Goal: Browse casually: Explore the website without a specific task or goal

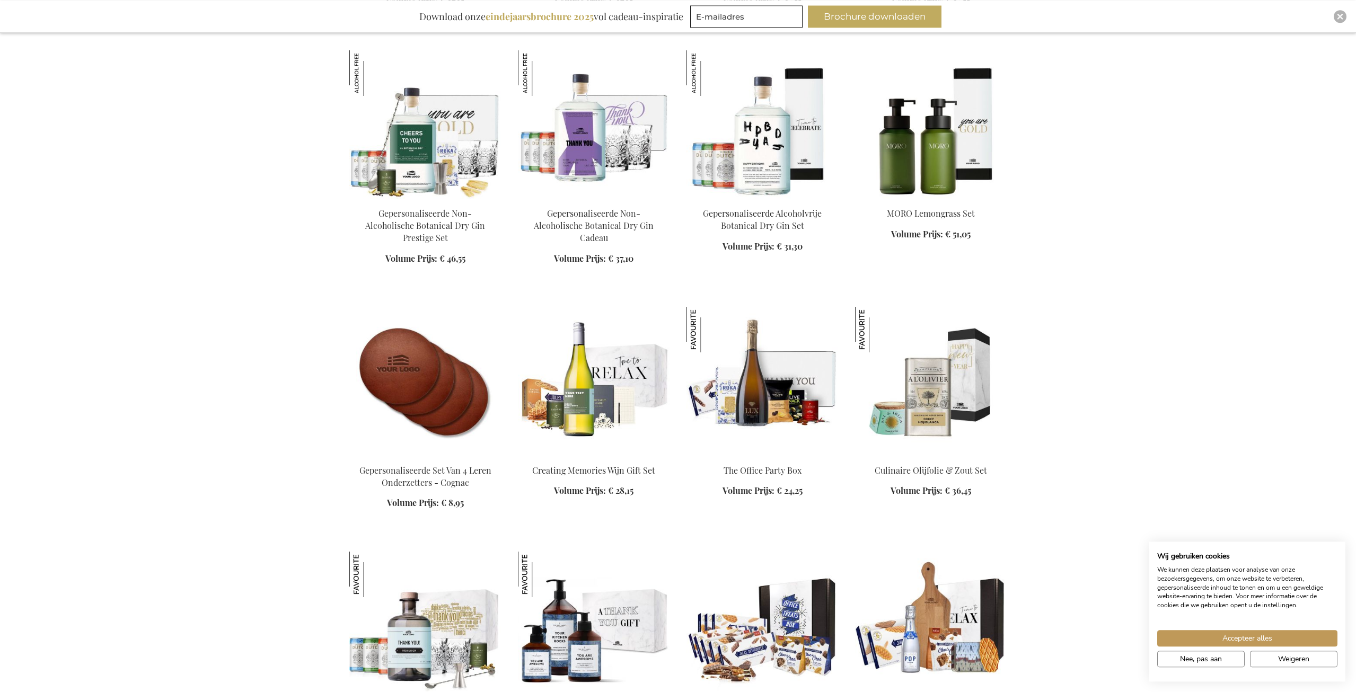
scroll to position [1243, 0]
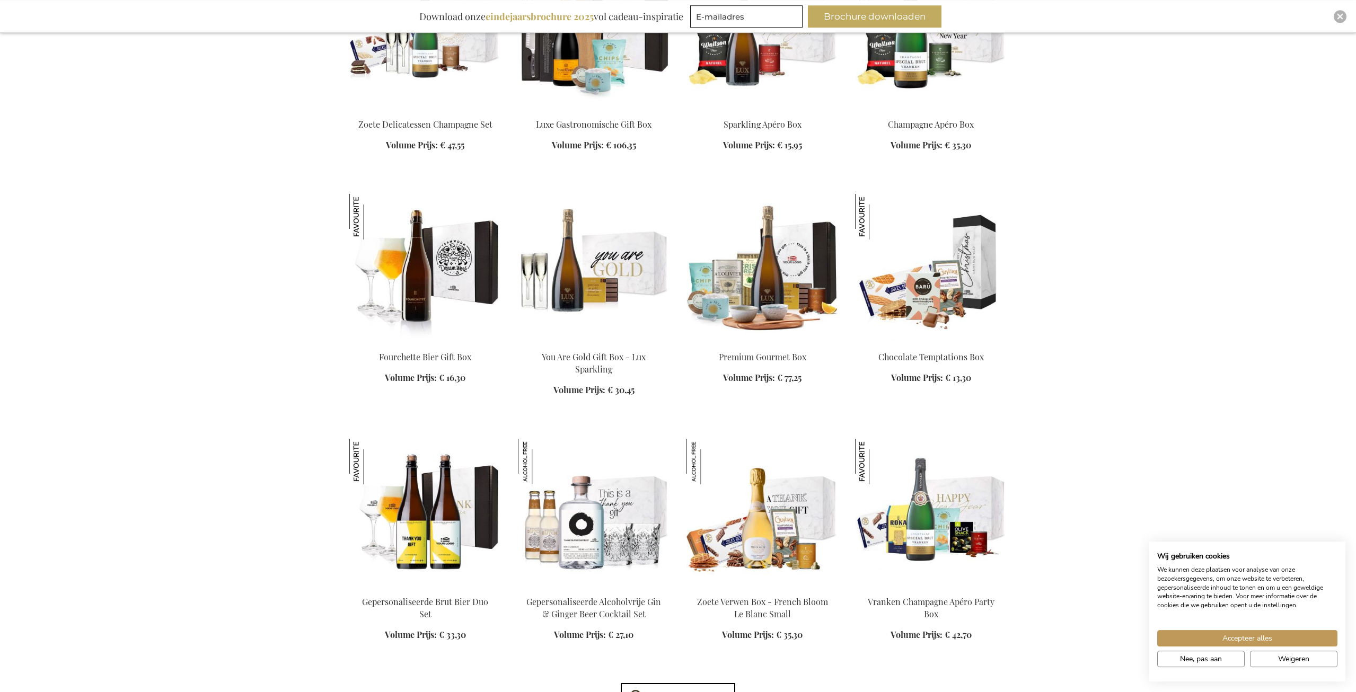
scroll to position [2324, 0]
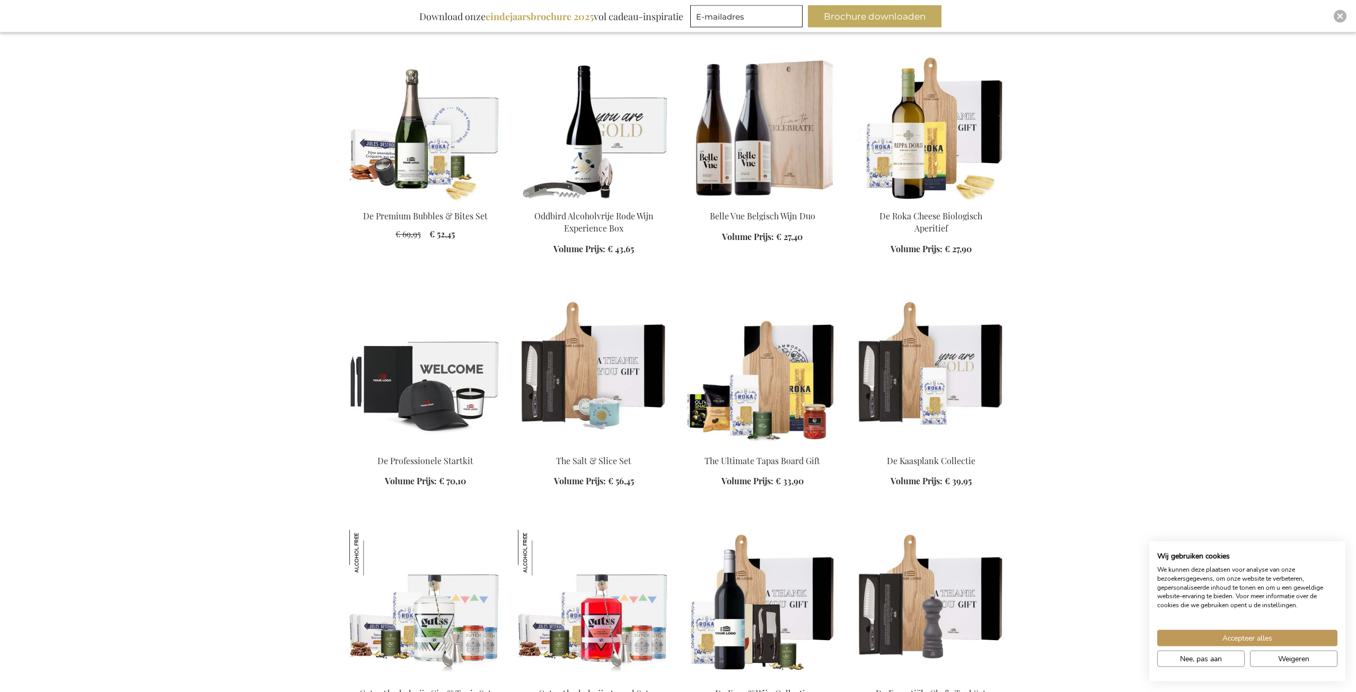
scroll to position [4217, 0]
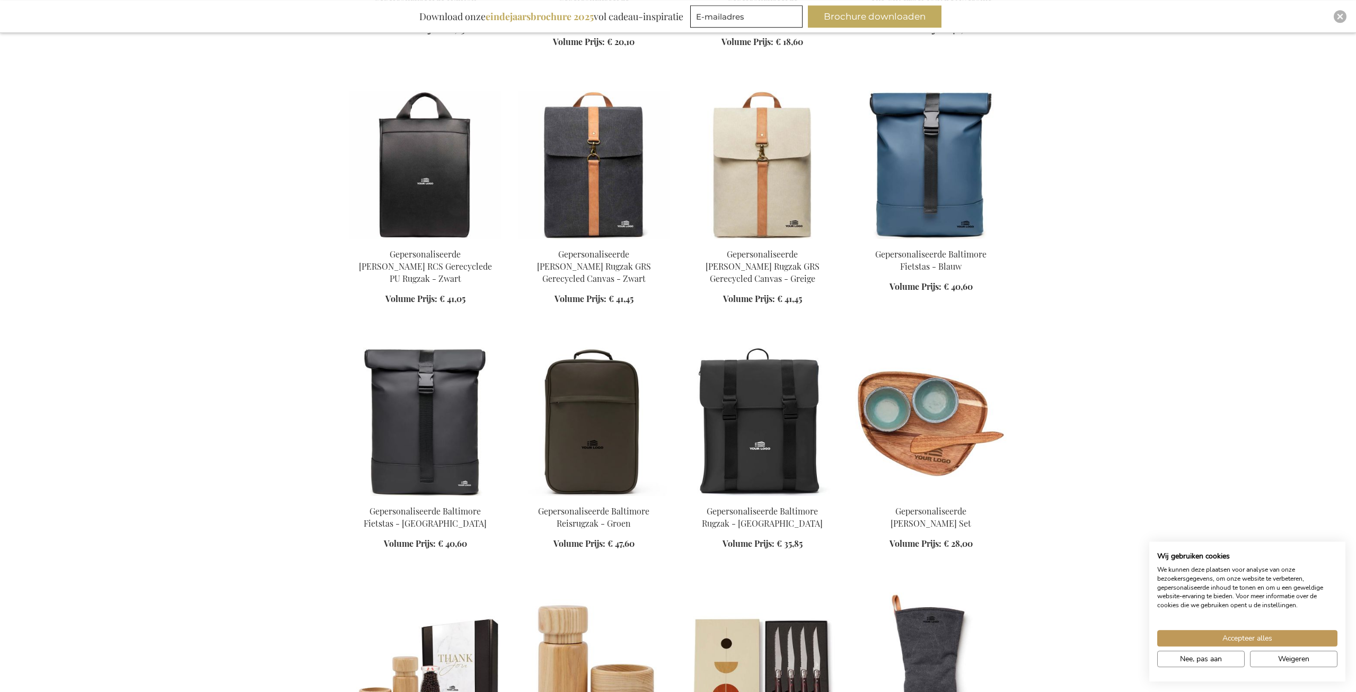
scroll to position [10542, 0]
